Goal: Navigation & Orientation: Find specific page/section

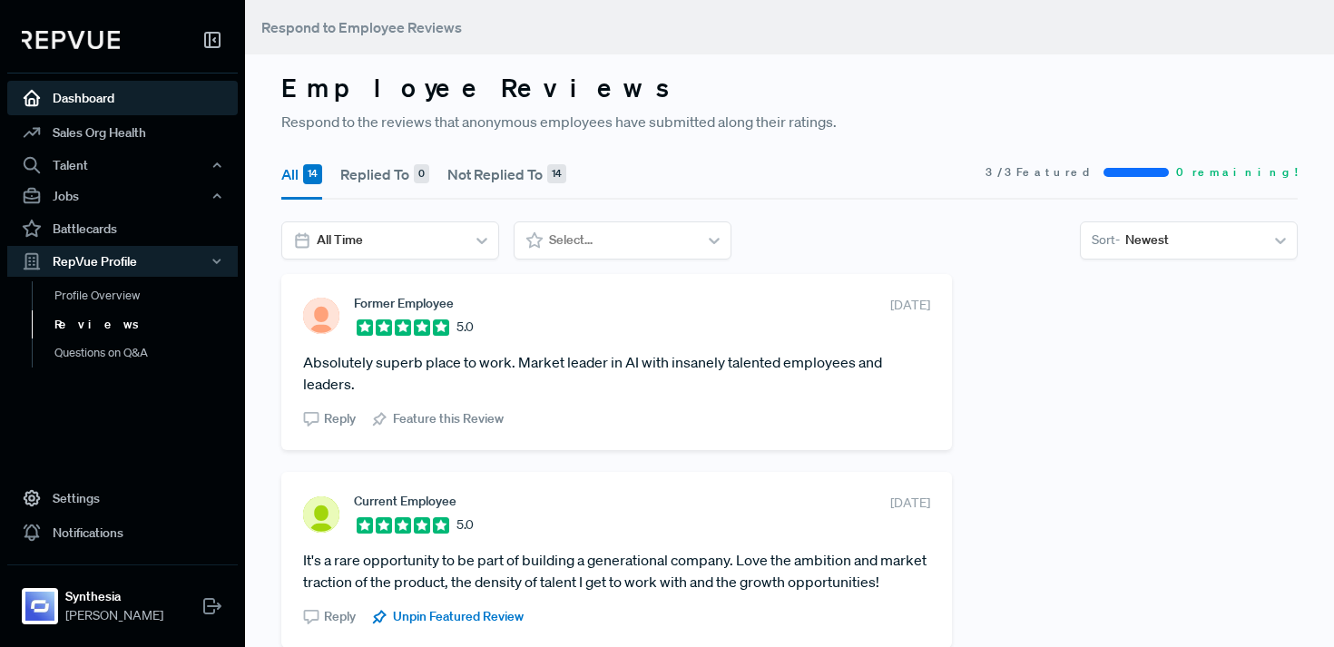
click at [77, 96] on link "Dashboard" at bounding box center [122, 98] width 231 height 34
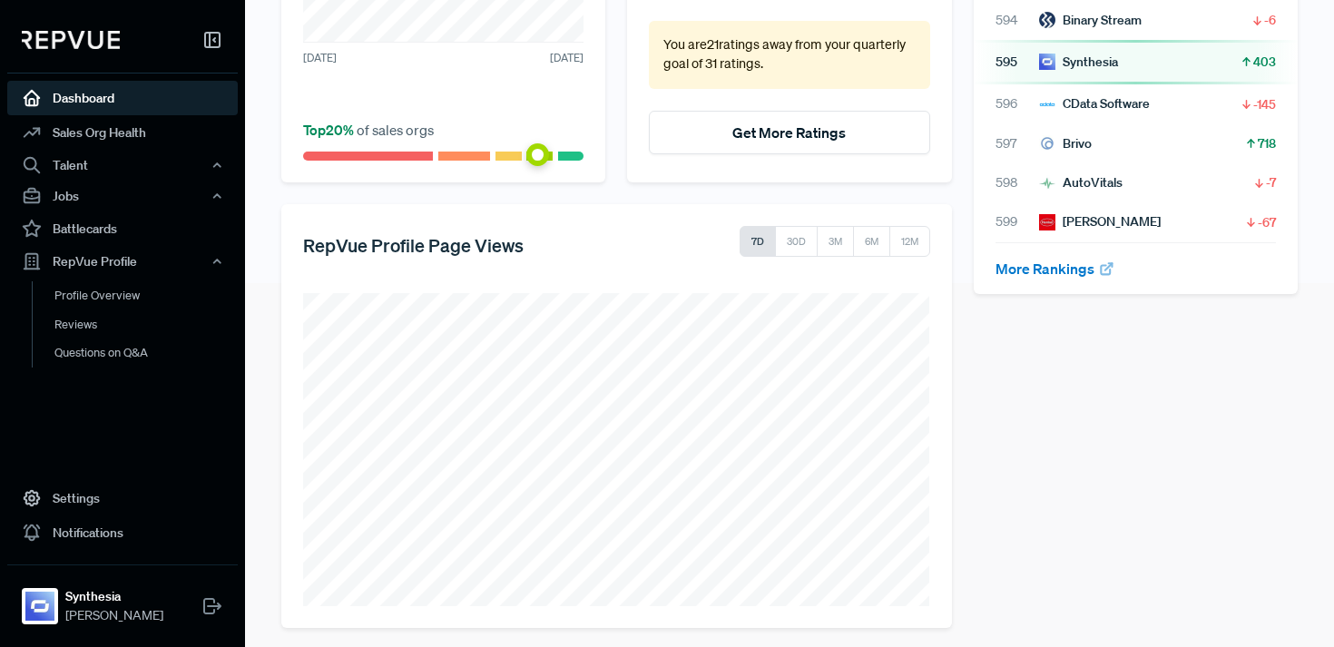
scroll to position [373, 0]
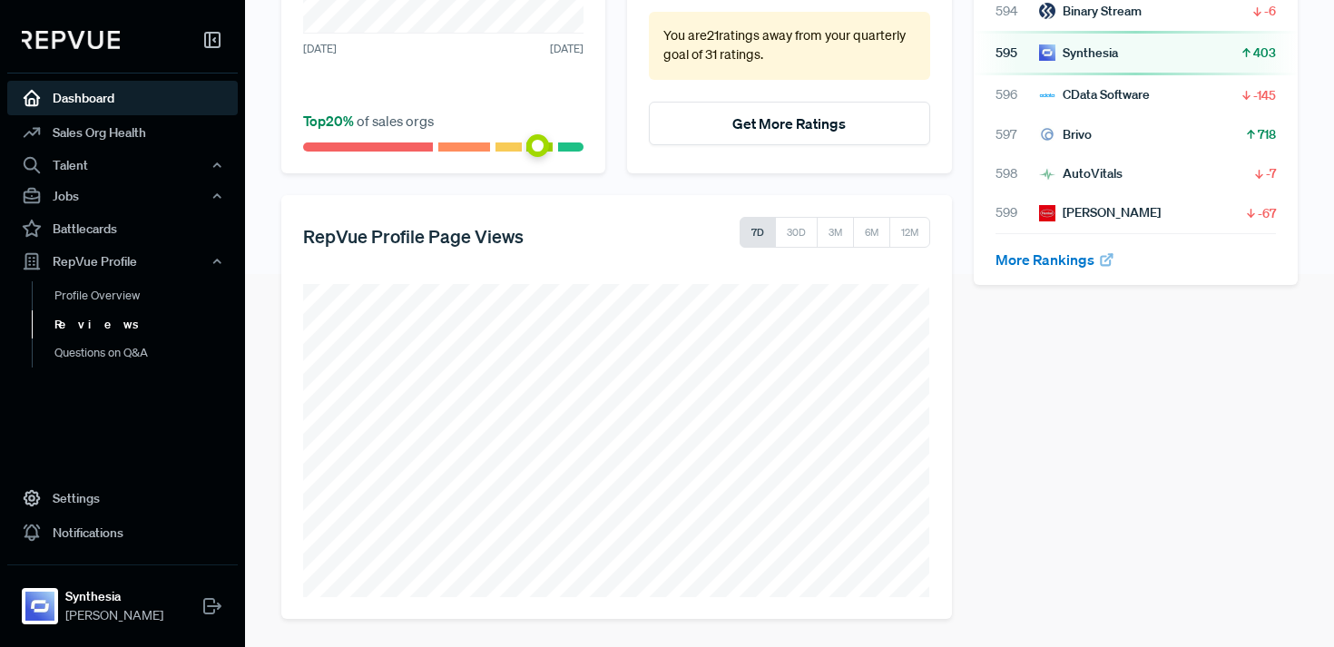
click at [142, 322] on link "Reviews" at bounding box center [147, 324] width 231 height 29
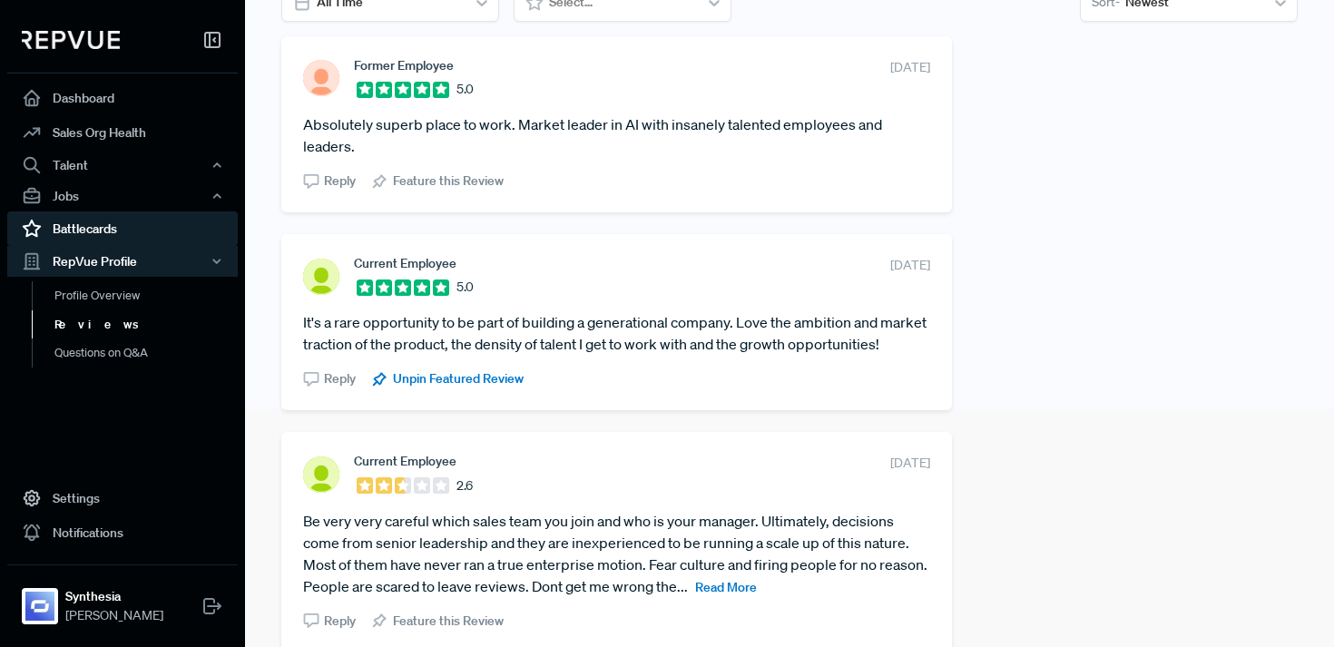
scroll to position [310, 0]
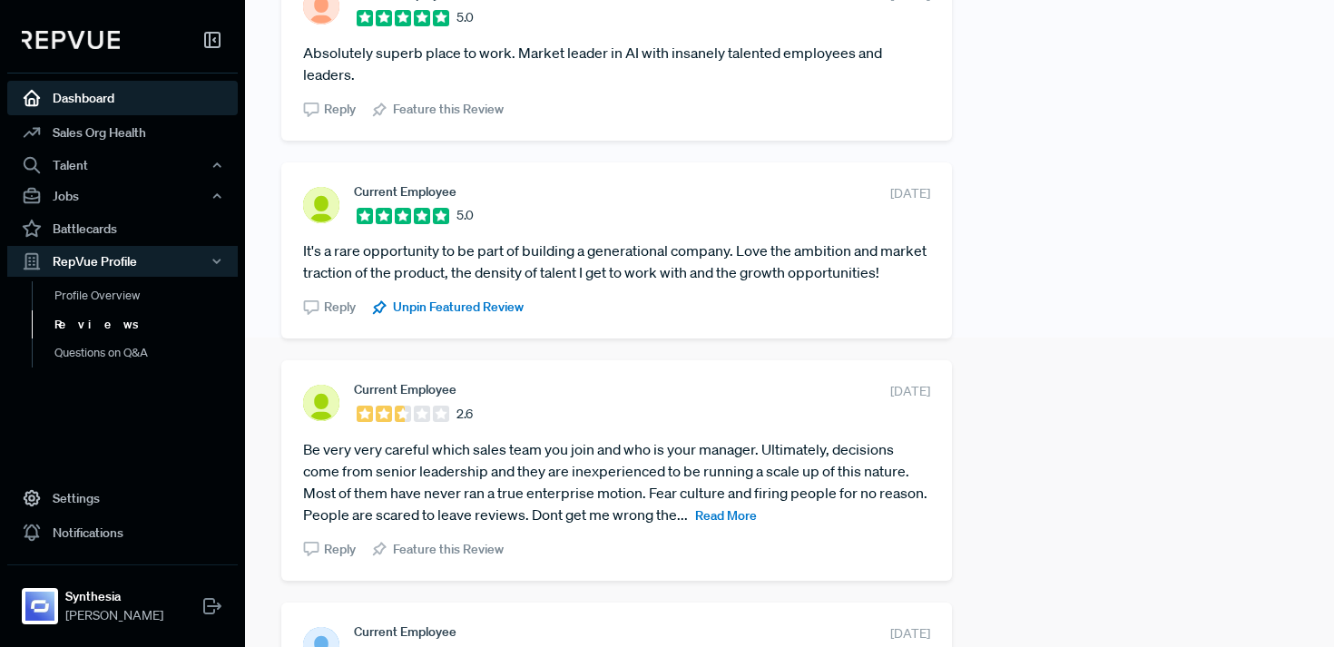
click at [145, 109] on link "Dashboard" at bounding box center [122, 98] width 231 height 34
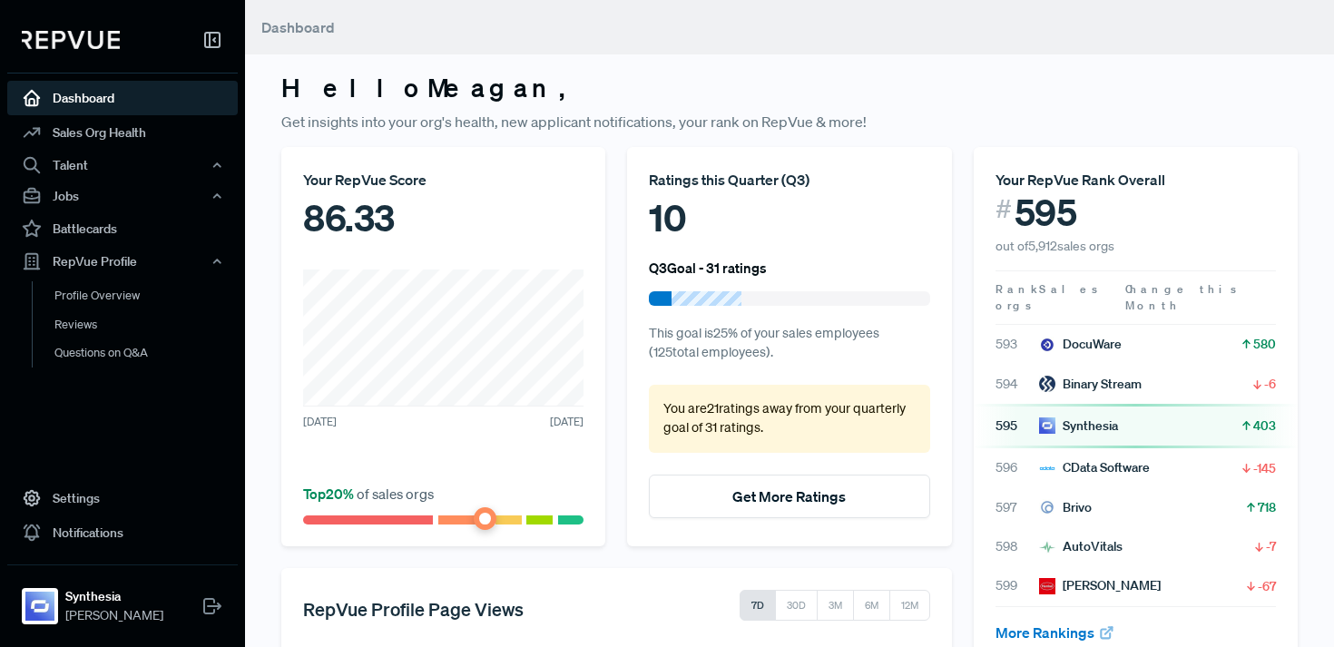
scroll to position [68, 0]
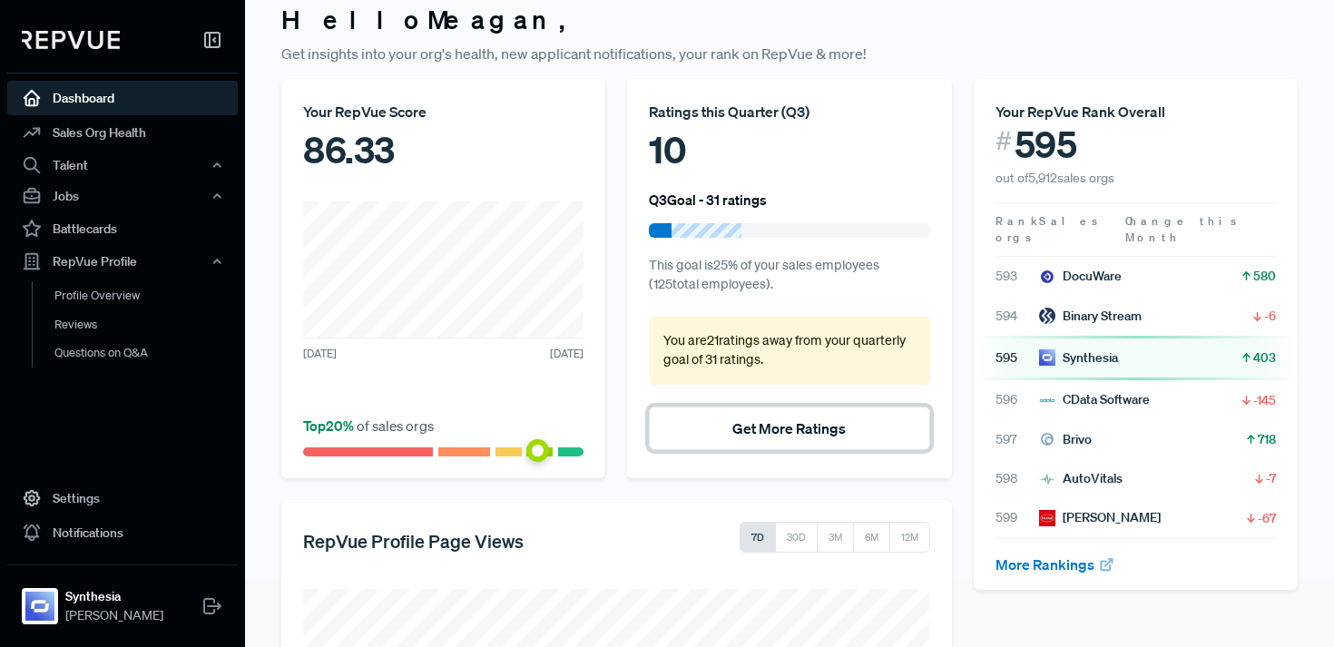
click at [739, 435] on button "Get More Ratings" at bounding box center [789, 429] width 280 height 44
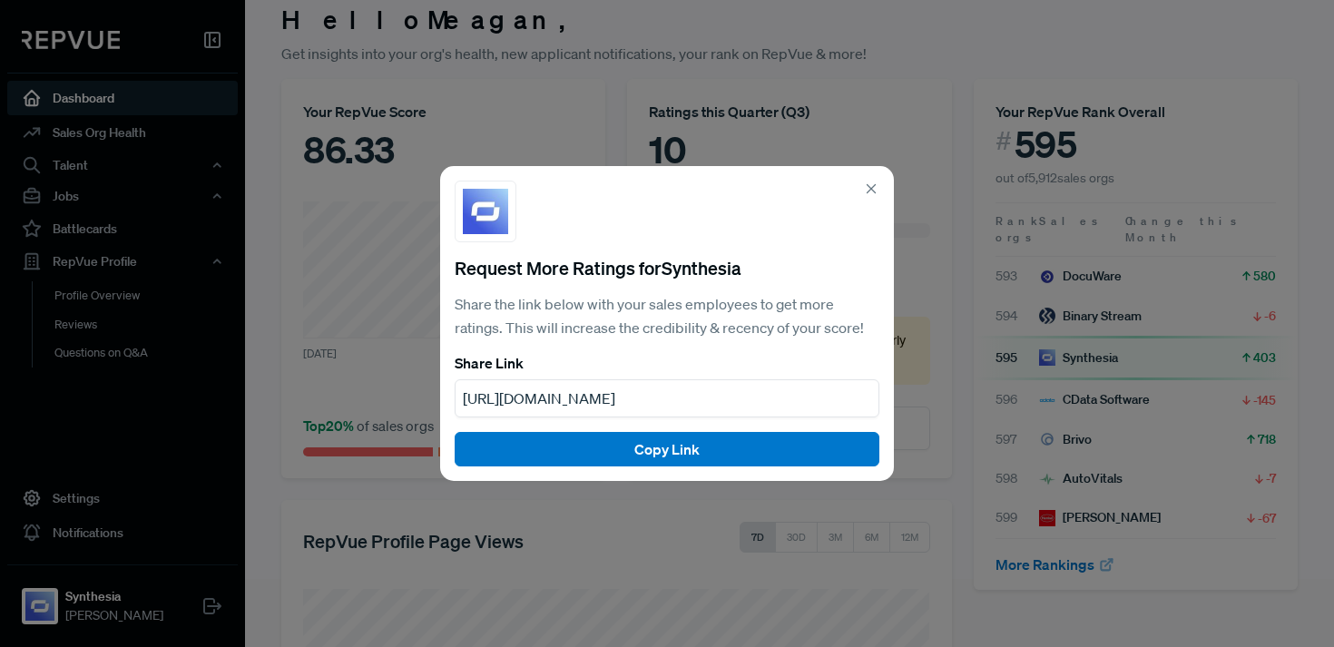
click at [871, 197] on icon at bounding box center [871, 189] width 16 height 16
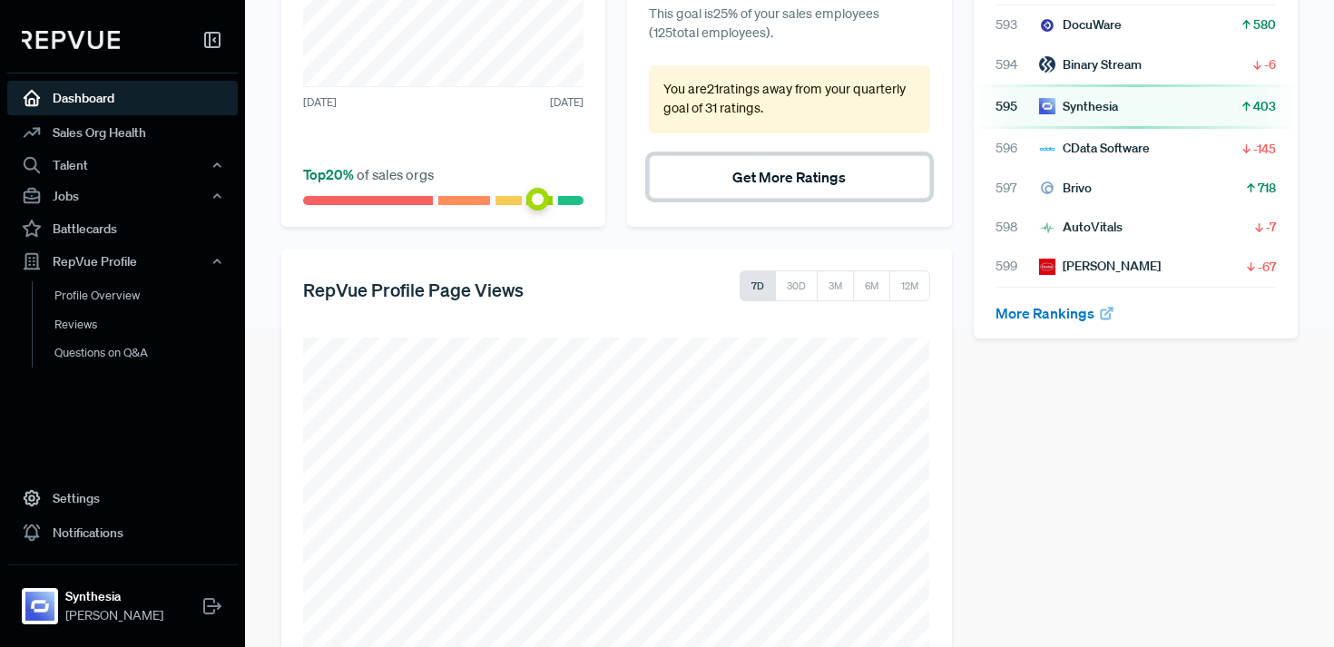
scroll to position [327, 0]
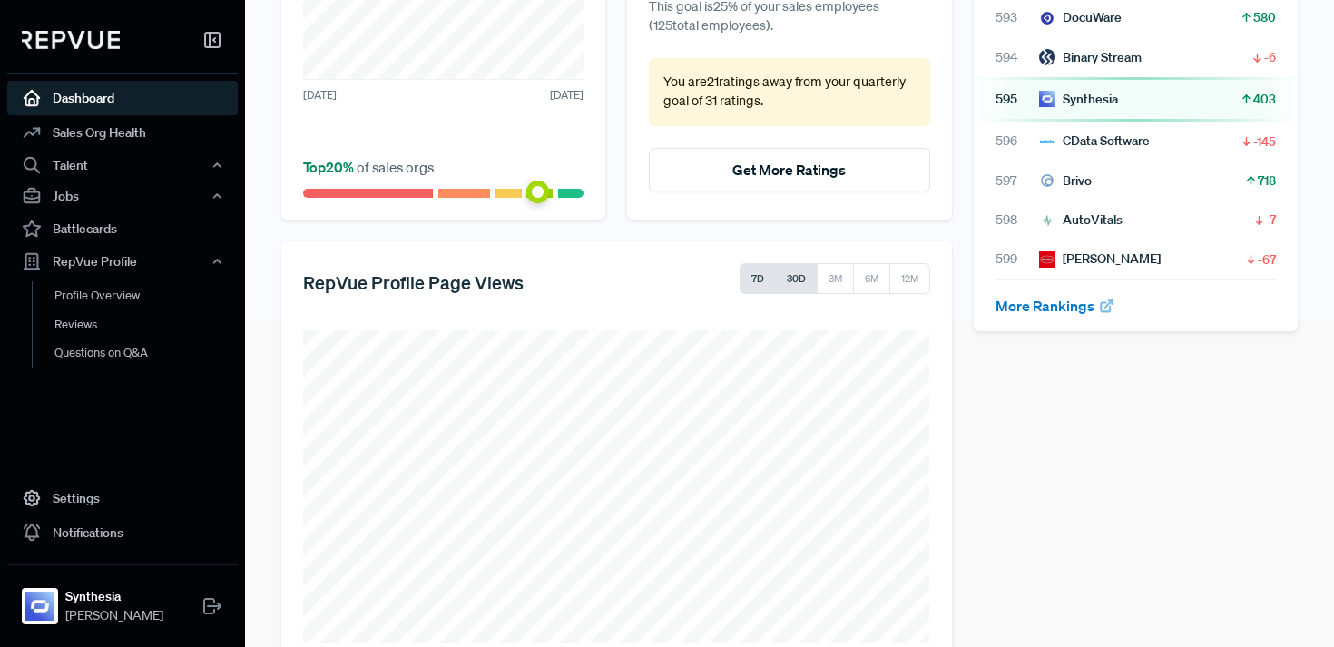
click at [812, 275] on button "30D" at bounding box center [796, 278] width 43 height 31
click at [821, 277] on button "3M" at bounding box center [835, 278] width 37 height 31
click at [754, 287] on button "7D" at bounding box center [758, 278] width 36 height 31
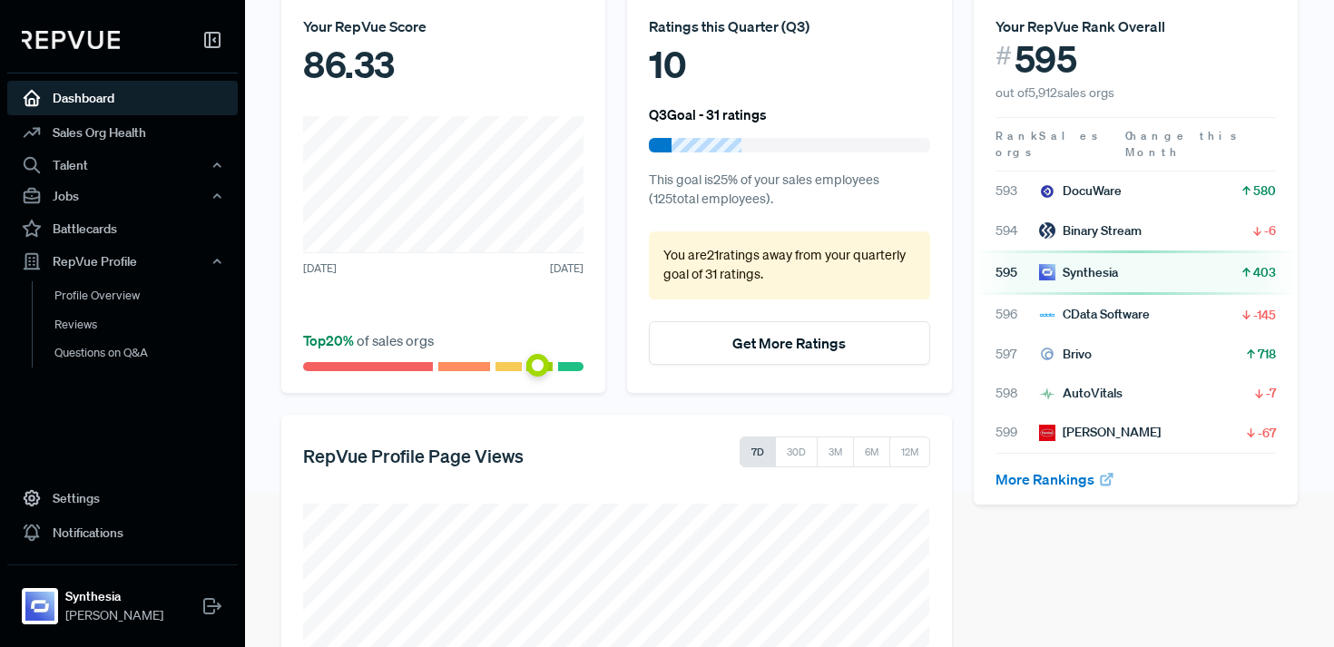
scroll to position [151, 0]
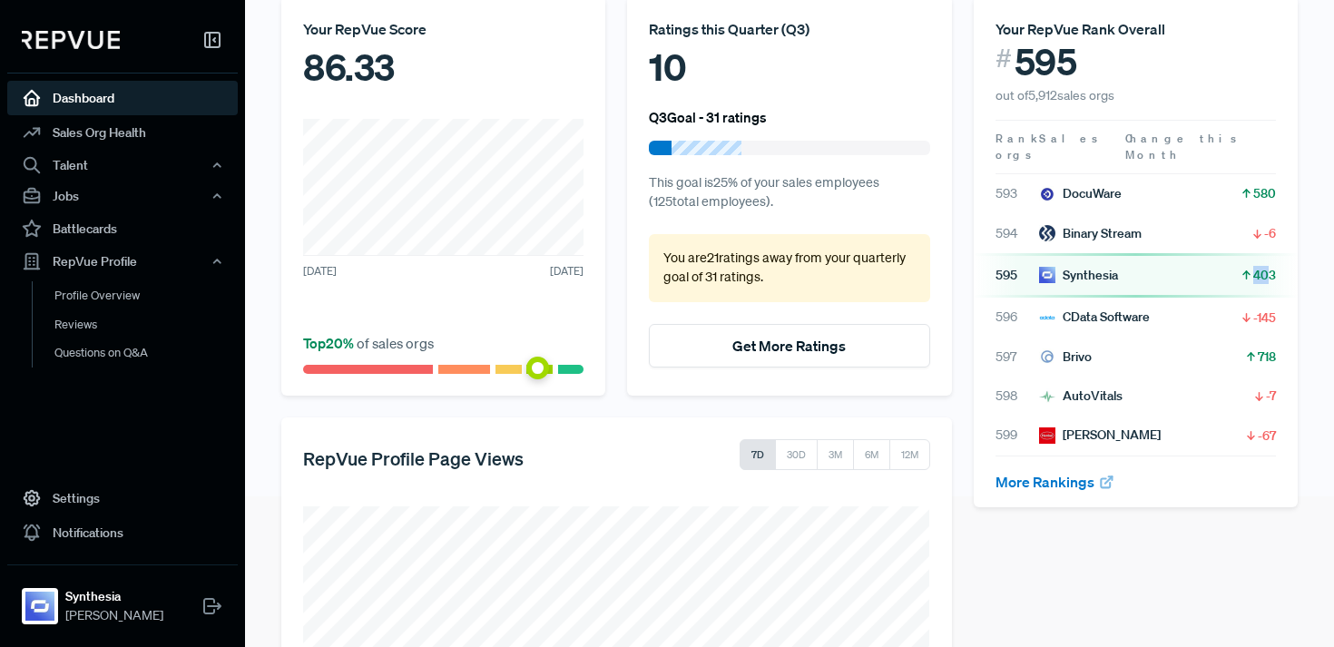
drag, startPoint x: 1240, startPoint y: 257, endPoint x: 1266, endPoint y: 257, distance: 26.3
click at [1266, 266] on div "403" at bounding box center [1258, 275] width 36 height 19
click at [1266, 266] on span "403" at bounding box center [1264, 275] width 23 height 18
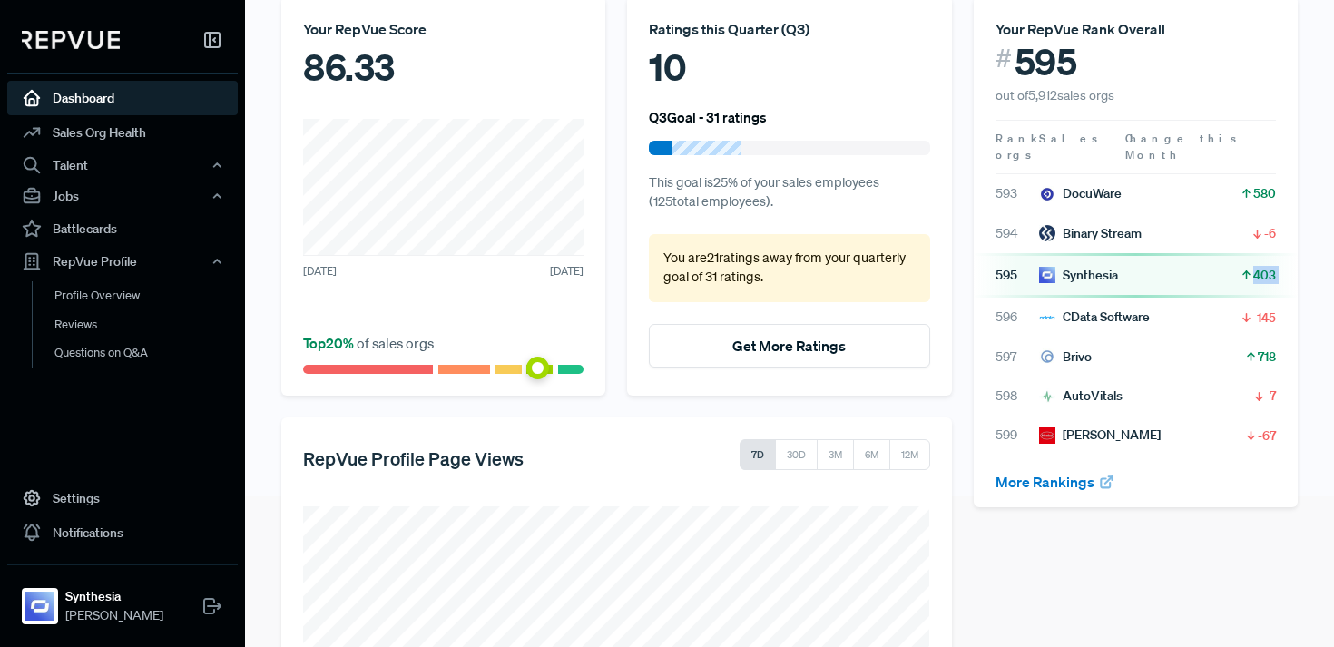
click at [1266, 266] on span "403" at bounding box center [1264, 275] width 23 height 18
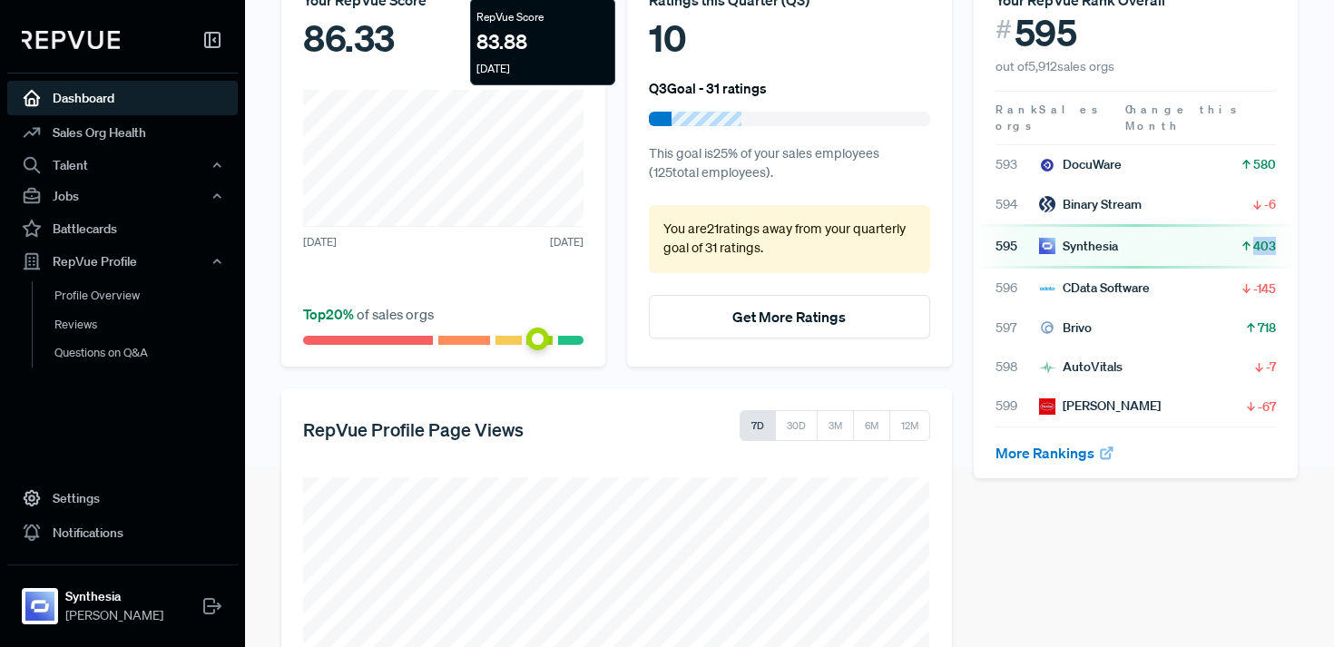
scroll to position [168, 0]
